Goal: Check status: Check status

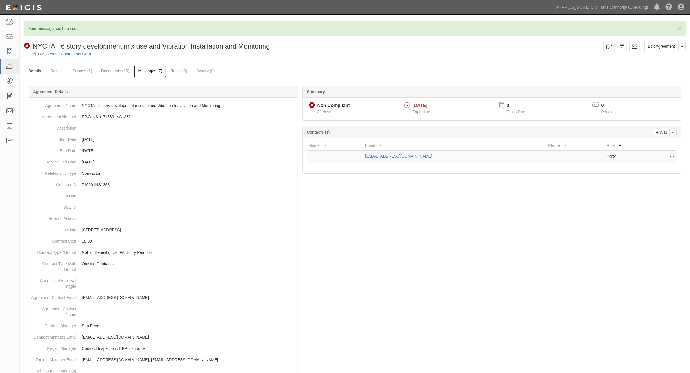
click at [150, 73] on link "Messages (7)" at bounding box center [150, 71] width 33 height 12
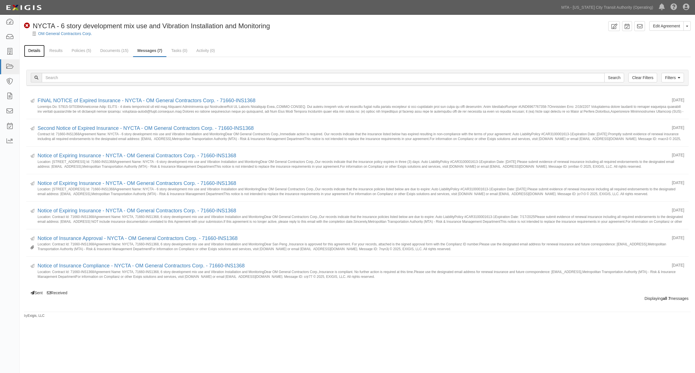
click at [33, 49] on link "Details" at bounding box center [34, 51] width 21 height 12
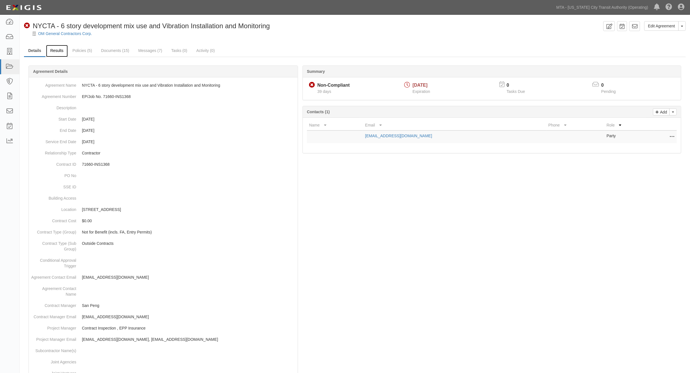
click at [60, 52] on link "Results" at bounding box center [57, 51] width 22 height 12
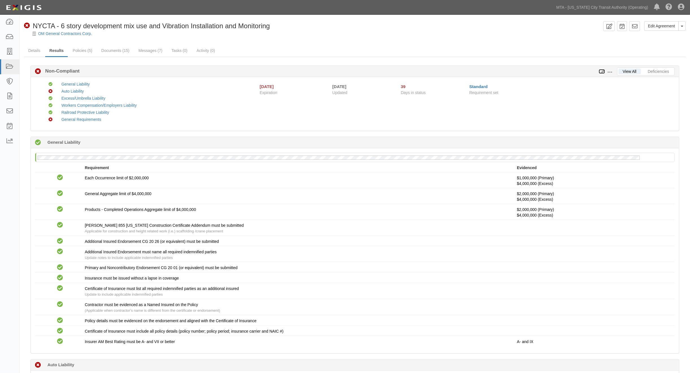
click at [603, 72] on icon at bounding box center [602, 72] width 6 height 4
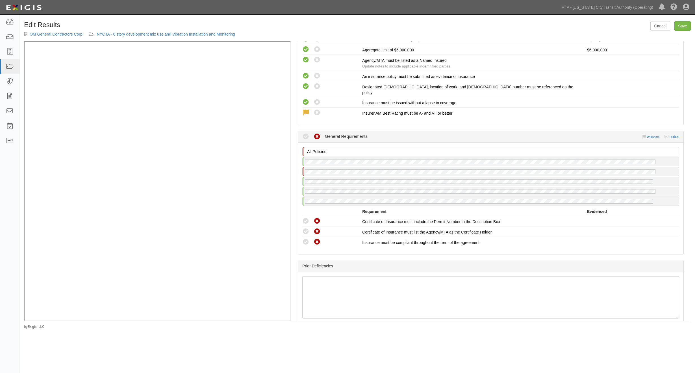
scroll to position [778, 0]
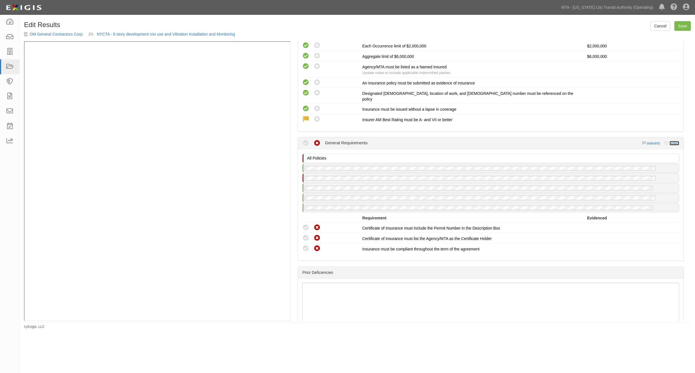
click at [670, 142] on link "notes" at bounding box center [675, 143] width 10 height 5
radio input "true"
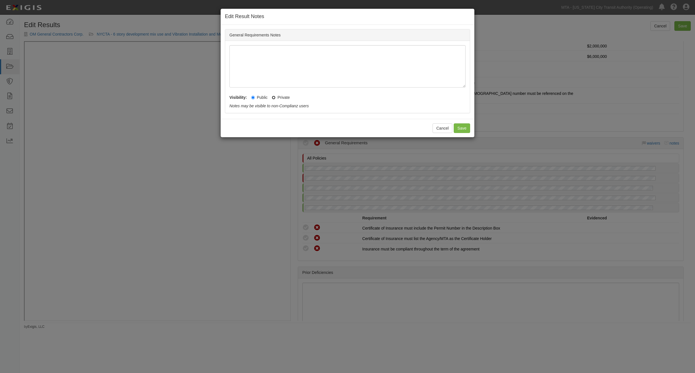
click at [273, 97] on input "Private" at bounding box center [274, 98] width 4 height 4
radio input "true"
click at [458, 129] on button "Save" at bounding box center [462, 129] width 16 height 10
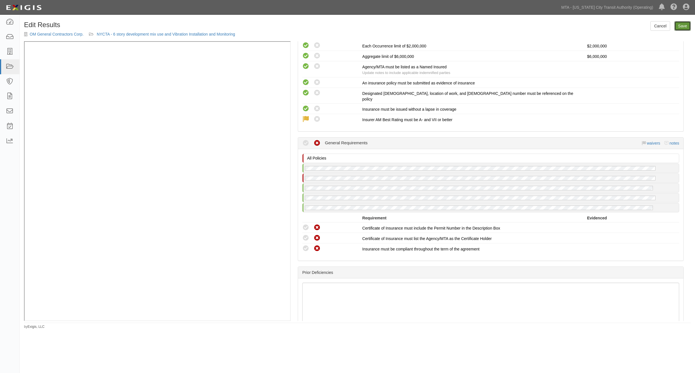
click at [682, 28] on link "Save" at bounding box center [683, 26] width 16 height 10
radio input "true"
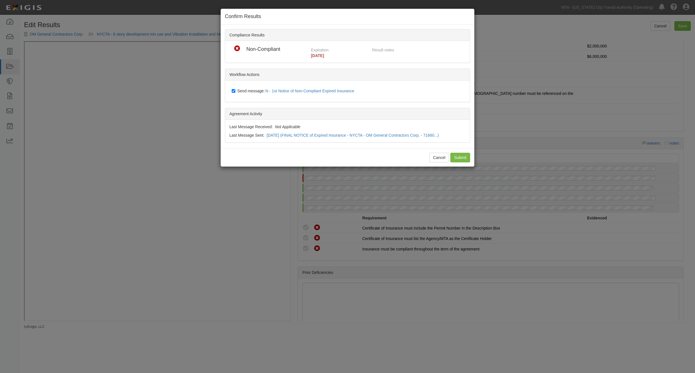
click at [252, 89] on span "Send message: N - 1st Notice of Non-Compliant Expired Insurance" at bounding box center [296, 91] width 119 height 5
click at [235, 89] on input "Send message: N - 1st Notice of Non-Compliant Expired Insurance" at bounding box center [234, 91] width 4 height 5
checkbox input "false"
click at [454, 155] on input "Submit" at bounding box center [460, 158] width 20 height 10
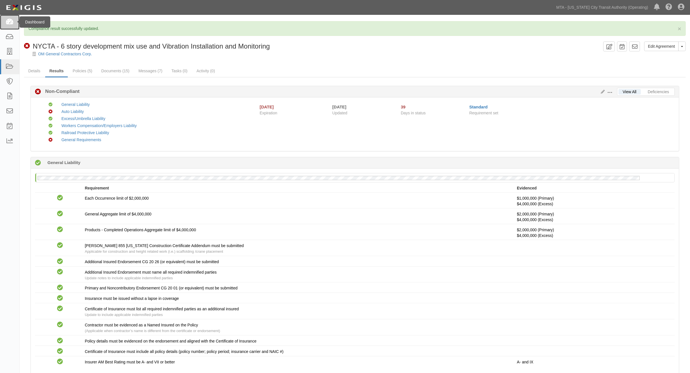
click at [10, 16] on link at bounding box center [10, 22] width 20 height 15
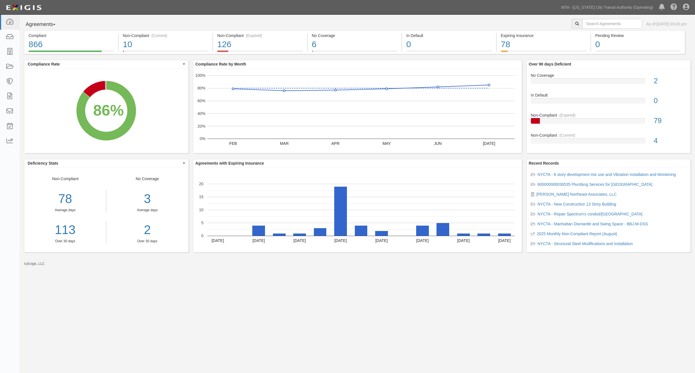
click at [141, 315] on div "Agreements Parties Agreements Coverages As of Aug 25, 2025 03:43 pm Compliant 8…" at bounding box center [347, 183] width 695 height 336
click at [594, 7] on link "MTA - [US_STATE] City Transit Authority (Operating)" at bounding box center [608, 7] width 98 height 11
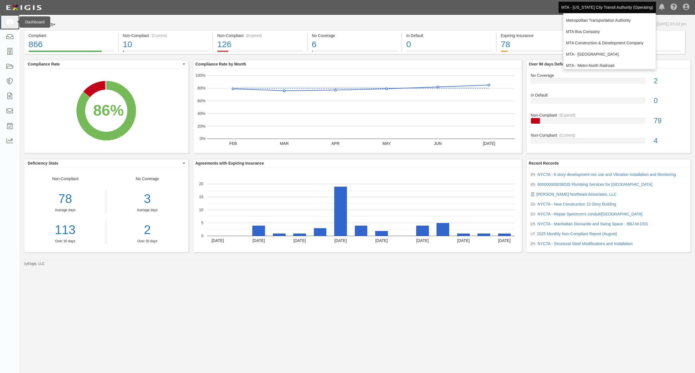
click at [6, 26] on link at bounding box center [10, 22] width 20 height 15
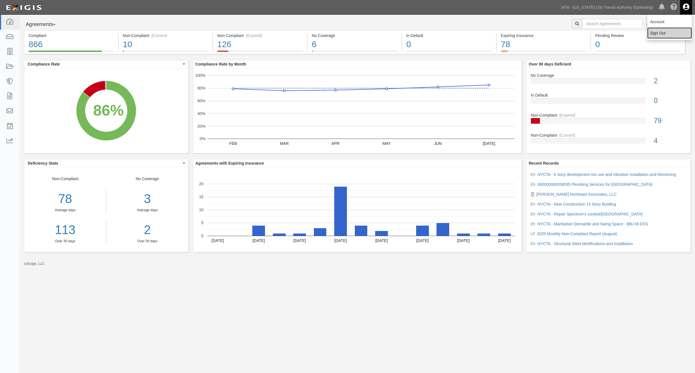
click at [662, 33] on link "Sign Out" at bounding box center [669, 32] width 45 height 11
